Goal: Task Accomplishment & Management: Use online tool/utility

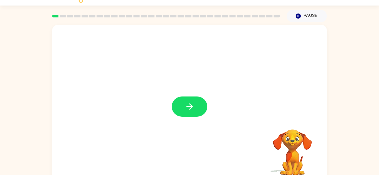
scroll to position [12, 0]
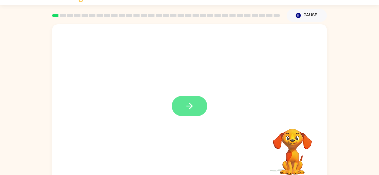
click at [191, 101] on icon "button" at bounding box center [190, 106] width 10 height 10
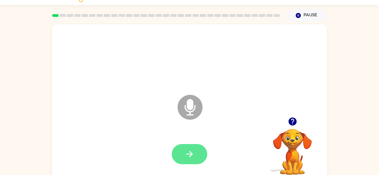
click at [191, 150] on icon "button" at bounding box center [190, 155] width 10 height 10
click at [184, 159] on button "button" at bounding box center [189, 154] width 35 height 20
click at [187, 158] on icon "button" at bounding box center [190, 155] width 10 height 10
click at [188, 159] on icon "button" at bounding box center [190, 155] width 10 height 10
click at [205, 153] on button "button" at bounding box center [189, 154] width 35 height 20
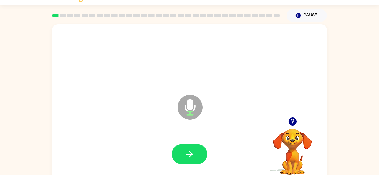
click at [205, 153] on button "button" at bounding box center [189, 154] width 35 height 20
click at [198, 153] on button "button" at bounding box center [189, 154] width 35 height 20
click at [194, 155] on button "button" at bounding box center [189, 154] width 35 height 20
click at [187, 158] on icon "button" at bounding box center [190, 155] width 10 height 10
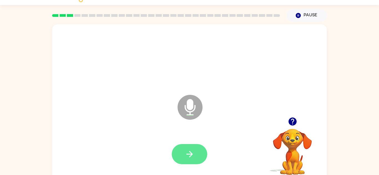
click at [189, 156] on icon "button" at bounding box center [190, 155] width 10 height 10
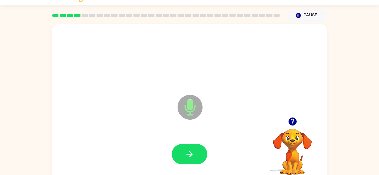
click at [189, 156] on icon "button" at bounding box center [190, 155] width 10 height 10
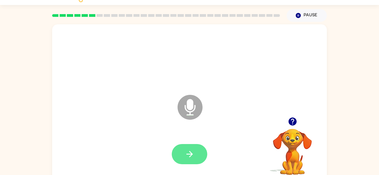
click at [189, 157] on icon "button" at bounding box center [189, 154] width 6 height 6
click at [186, 148] on button "button" at bounding box center [189, 154] width 35 height 20
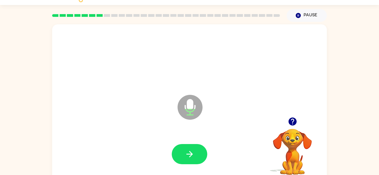
click at [186, 148] on button "button" at bounding box center [189, 154] width 35 height 20
click at [179, 112] on icon at bounding box center [189, 107] width 25 height 25
click at [192, 150] on icon "button" at bounding box center [190, 155] width 10 height 10
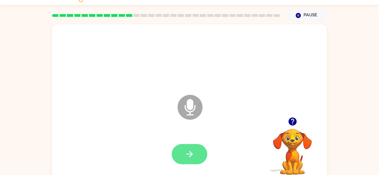
click at [193, 153] on icon "button" at bounding box center [190, 155] width 10 height 10
click at [180, 156] on button "button" at bounding box center [189, 154] width 35 height 20
click at [188, 153] on icon "button" at bounding box center [190, 155] width 10 height 10
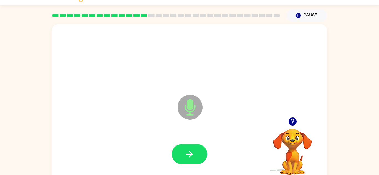
click at [188, 153] on icon "button" at bounding box center [190, 155] width 10 height 10
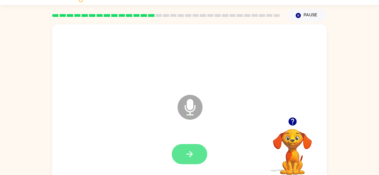
click at [193, 159] on button "button" at bounding box center [189, 154] width 35 height 20
click at [188, 159] on icon "button" at bounding box center [190, 155] width 10 height 10
click at [196, 153] on button "button" at bounding box center [189, 154] width 35 height 20
click at [194, 156] on icon "button" at bounding box center [190, 155] width 10 height 10
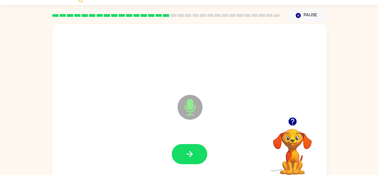
click at [194, 156] on icon "button" at bounding box center [190, 155] width 10 height 10
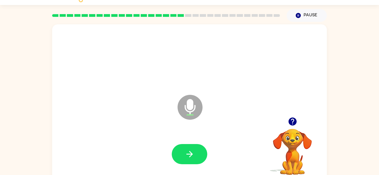
click at [194, 156] on icon "button" at bounding box center [190, 155] width 10 height 10
click at [202, 161] on button "button" at bounding box center [189, 154] width 35 height 20
click at [193, 154] on icon "button" at bounding box center [190, 155] width 10 height 10
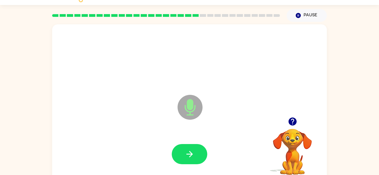
click at [193, 154] on icon "button" at bounding box center [190, 155] width 10 height 10
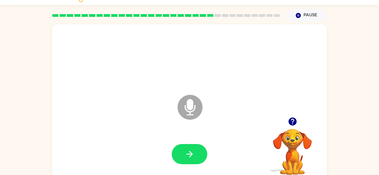
click at [193, 154] on icon "button" at bounding box center [190, 155] width 10 height 10
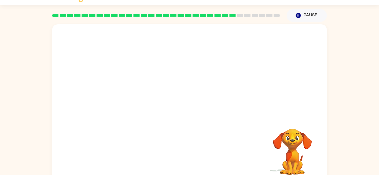
scroll to position [19, 0]
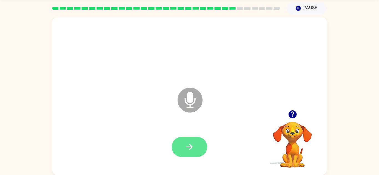
click at [192, 146] on icon "button" at bounding box center [190, 147] width 10 height 10
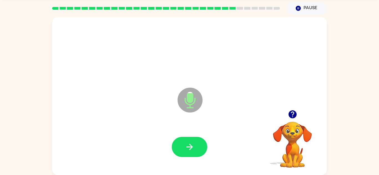
click at [192, 146] on icon "button" at bounding box center [190, 147] width 10 height 10
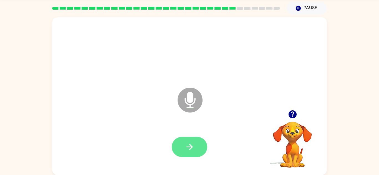
click at [195, 148] on button "button" at bounding box center [189, 147] width 35 height 20
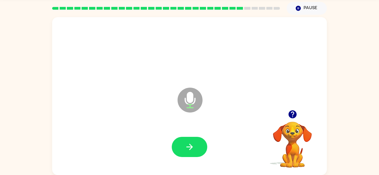
click at [195, 148] on button "button" at bounding box center [189, 147] width 35 height 20
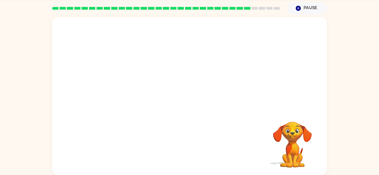
click at [195, 148] on div at bounding box center [189, 147] width 263 height 45
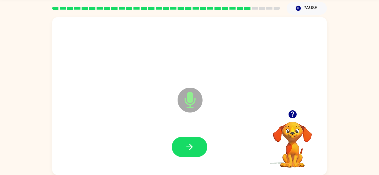
click at [195, 148] on button "button" at bounding box center [189, 147] width 35 height 20
click at [200, 145] on button "button" at bounding box center [189, 147] width 35 height 20
click at [195, 152] on button "button" at bounding box center [189, 147] width 35 height 20
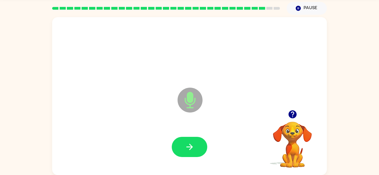
click at [195, 152] on button "button" at bounding box center [189, 147] width 35 height 20
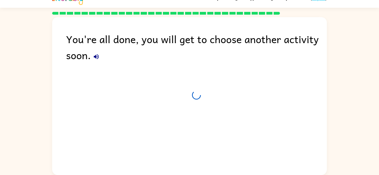
scroll to position [9, 0]
